Goal: Task Accomplishment & Management: Complete application form

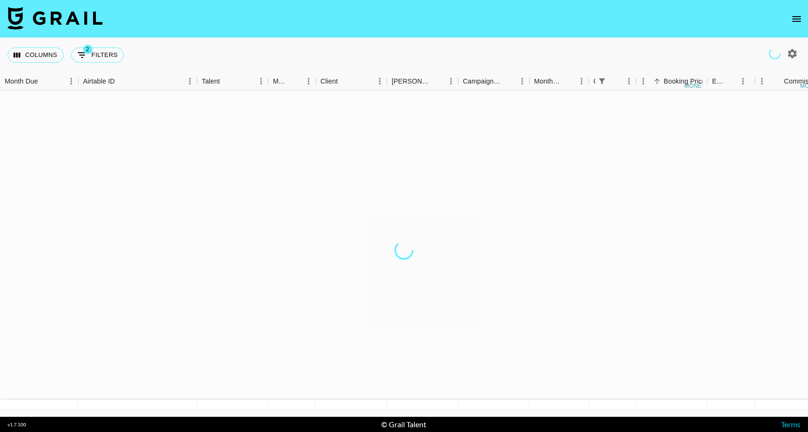
click at [792, 17] on icon "open drawer" at bounding box center [796, 18] width 11 height 11
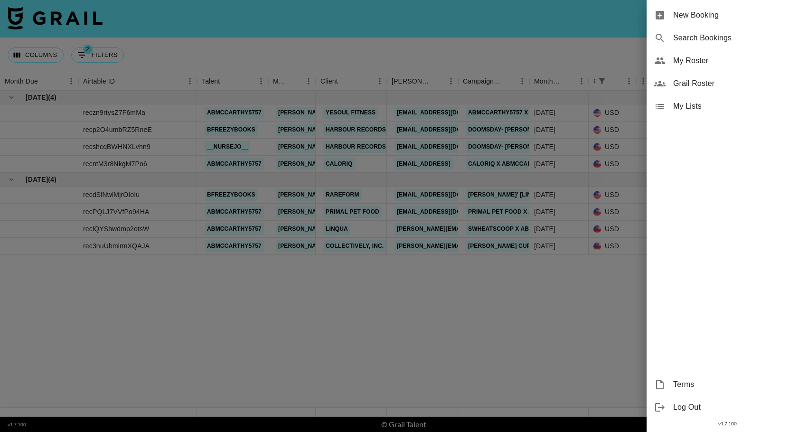
click at [700, 16] on span "New Booking" at bounding box center [736, 14] width 127 height 11
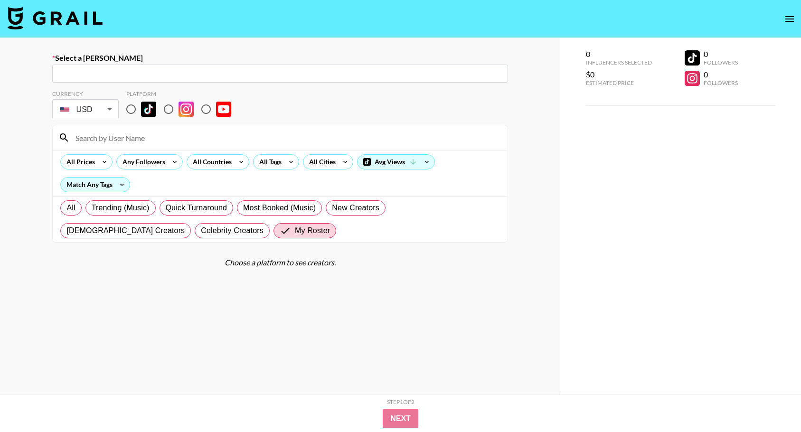
click at [132, 110] on input "radio" at bounding box center [131, 109] width 20 height 20
radio input "true"
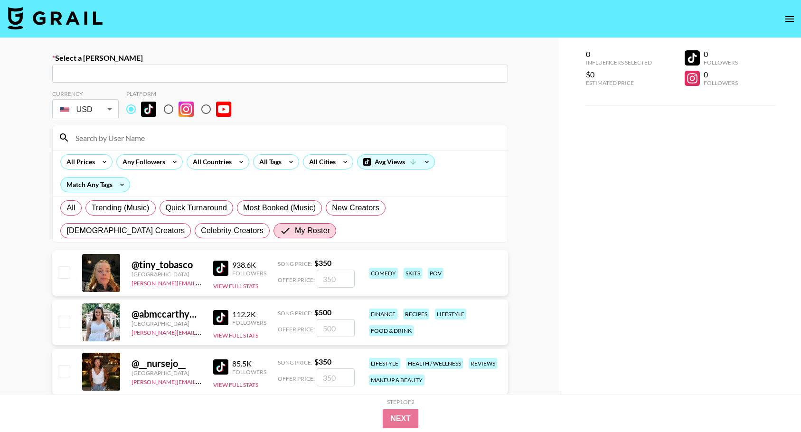
click at [126, 73] on input "text" at bounding box center [280, 73] width 444 height 11
click at [145, 92] on li "Add New [PERSON_NAME] "[PERSON_NAME]"" at bounding box center [280, 93] width 456 height 15
type input "Add New [PERSON_NAME] "[PERSON_NAME]""
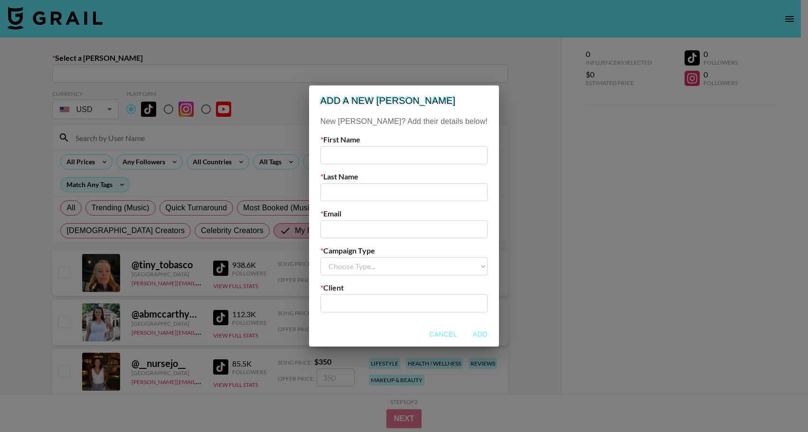
click at [414, 160] on input "text" at bounding box center [403, 155] width 167 height 18
type input "[PERSON_NAME]"
type input "Ryzney"
paste input "[EMAIL_ADDRESS][DOMAIN_NAME]"
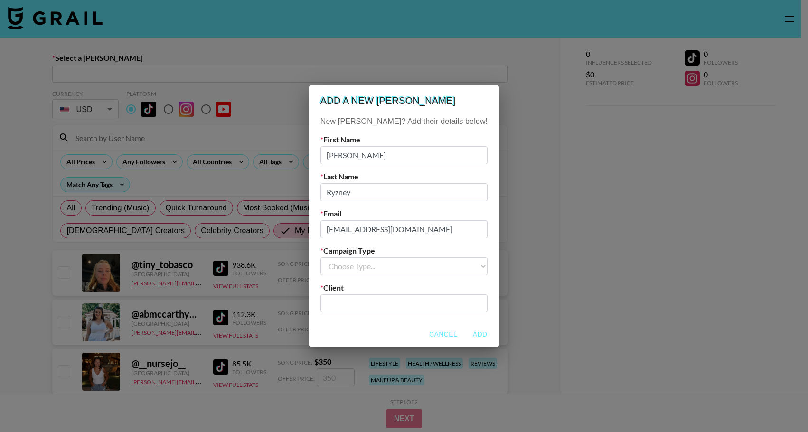
type input "[EMAIL_ADDRESS][DOMAIN_NAME]"
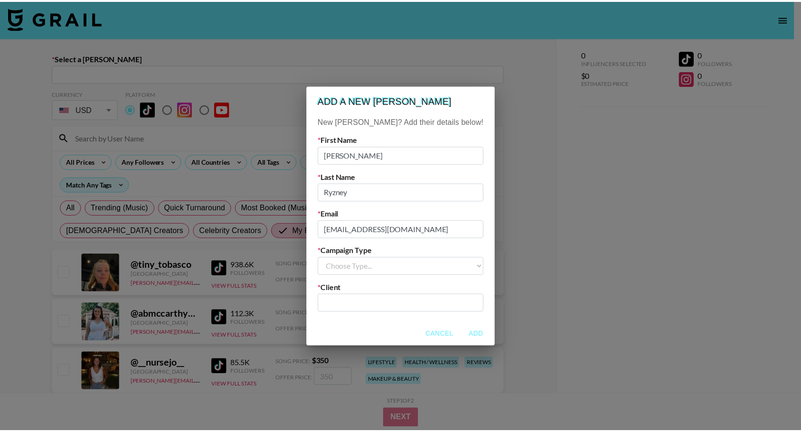
scroll to position [0, 0]
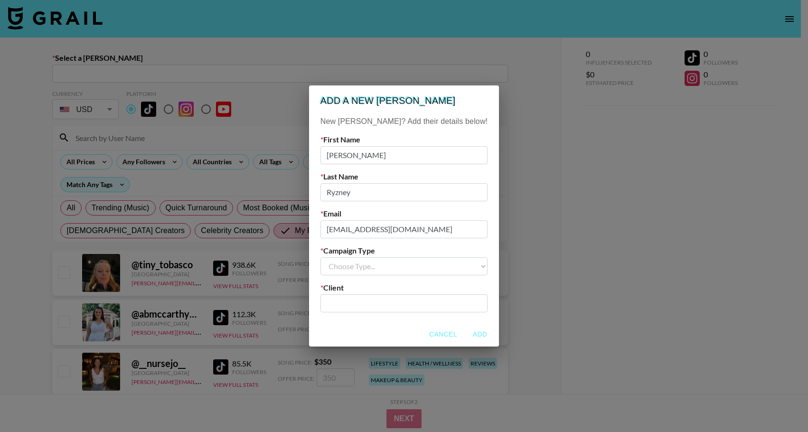
click at [430, 257] on select "Choose Type... Song Promos Brand Promos" at bounding box center [403, 266] width 167 height 18
select select "Brand"
click at [339, 257] on select "Choose Type... Song Promos Brand Promos" at bounding box center [403, 266] width 167 height 18
click at [383, 311] on div "​" at bounding box center [403, 303] width 167 height 18
click at [386, 301] on input "text" at bounding box center [404, 303] width 156 height 11
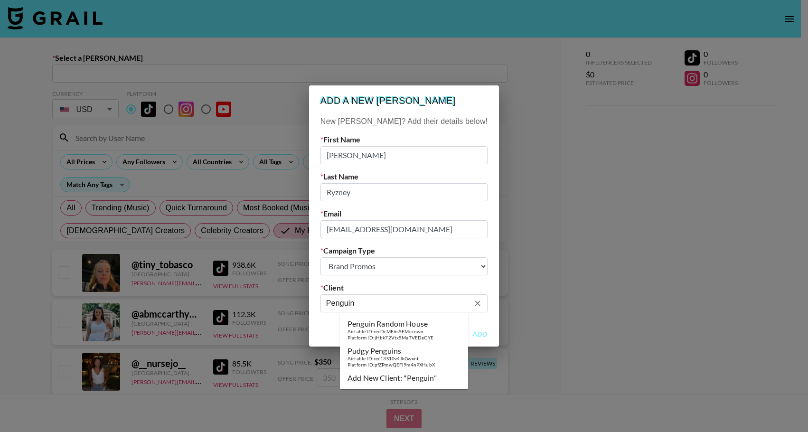
click at [401, 329] on div "Airtable ID: recDrME6sAEMccowo" at bounding box center [391, 332] width 86 height 6
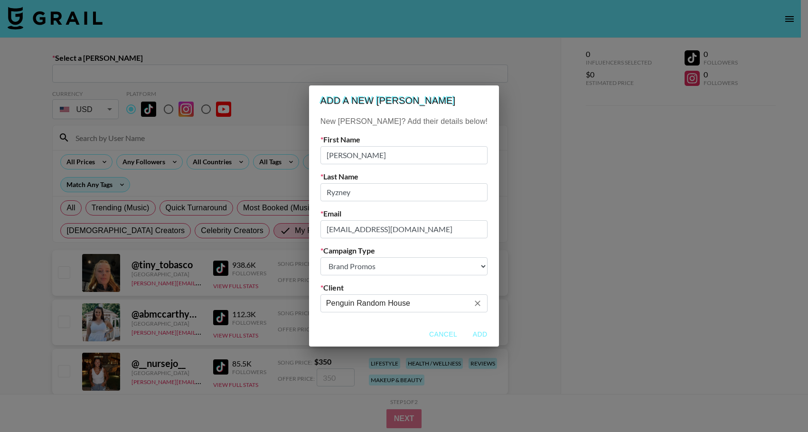
type input "Penguin Random House"
click at [465, 335] on button "Add" at bounding box center [480, 335] width 30 height 18
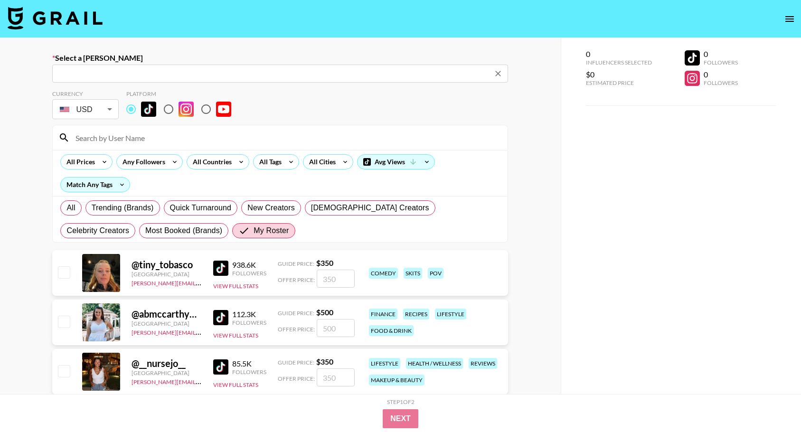
type input "[EMAIL_ADDRESS][DOMAIN_NAME]: [PERSON_NAME] -- Penguin Random House -- osoCJF6H…"
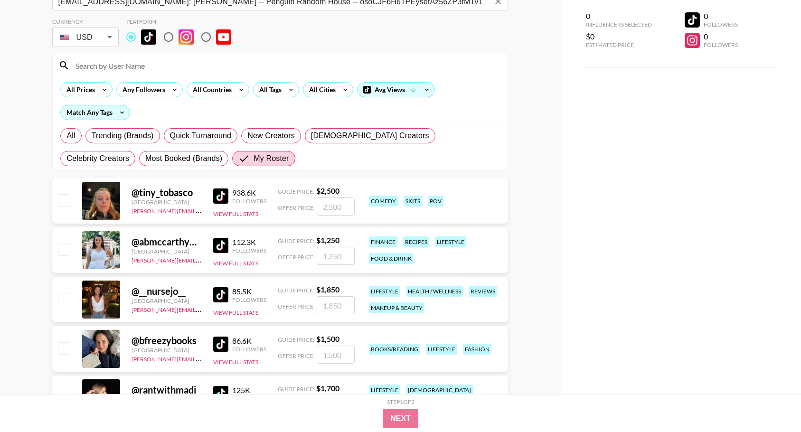
scroll to position [126, 0]
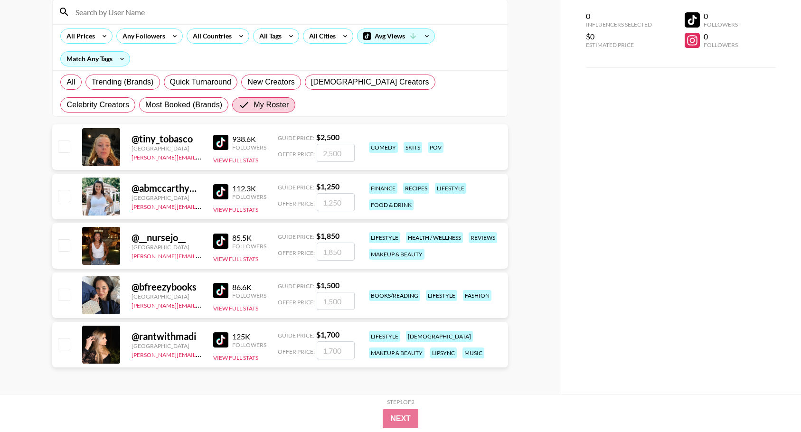
click at [66, 291] on input "checkbox" at bounding box center [63, 294] width 11 height 11
checkbox input "true"
drag, startPoint x: 343, startPoint y: 301, endPoint x: 315, endPoint y: 303, distance: 28.1
click at [315, 303] on div "Offer Price: 1500" at bounding box center [316, 301] width 77 height 18
type input "1500"
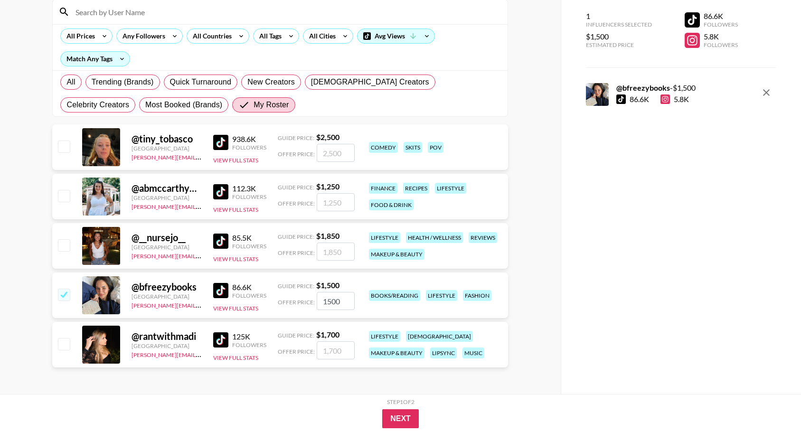
click at [530, 261] on div "Select a [PERSON_NAME] [PERSON_NAME][EMAIL_ADDRESS][DOMAIN_NAME]: [PERSON_NAME]…" at bounding box center [280, 153] width 561 height 482
click at [394, 420] on button "Next" at bounding box center [400, 418] width 37 height 19
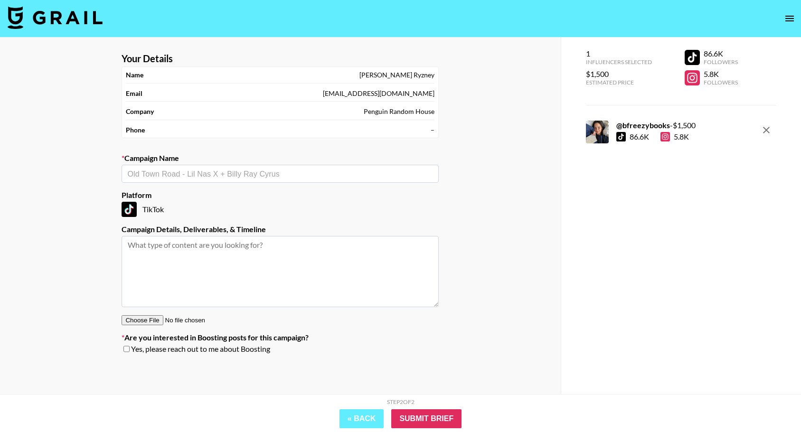
scroll to position [0, 0]
